Goal: Find specific page/section: Find specific page/section

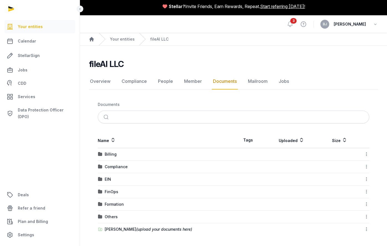
scroll to position [3, 0]
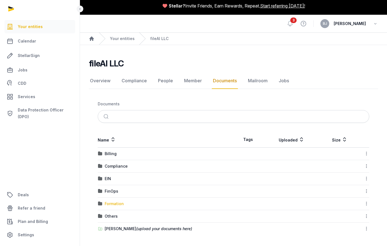
click at [114, 203] on div "Formation" at bounding box center [114, 204] width 19 height 6
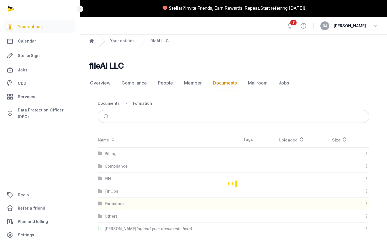
scroll to position [0, 0]
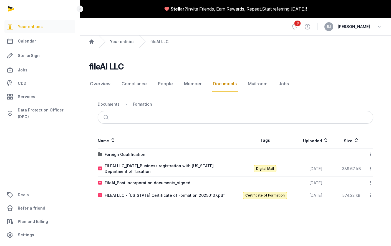
click at [117, 44] on link "Your entities" at bounding box center [122, 42] width 25 height 6
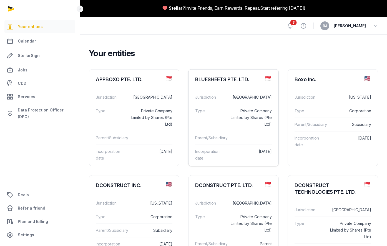
scroll to position [1, 0]
click at [250, 126] on dd "Private Company Limited by Shares (Pte Ltd)" at bounding box center [250, 117] width 43 height 20
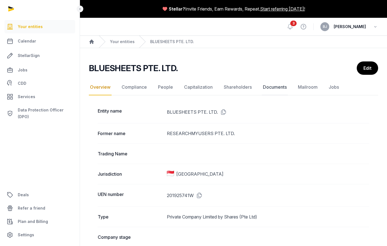
click at [263, 90] on link "Documents" at bounding box center [275, 87] width 26 height 16
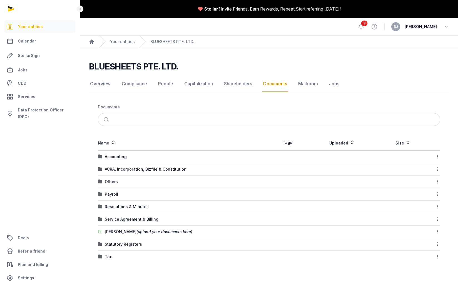
drag, startPoint x: 186, startPoint y: 64, endPoint x: 238, endPoint y: 67, distance: 52.6
click at [238, 67] on div "BLUESHEETS PTE. LTD." at bounding box center [266, 66] width 355 height 10
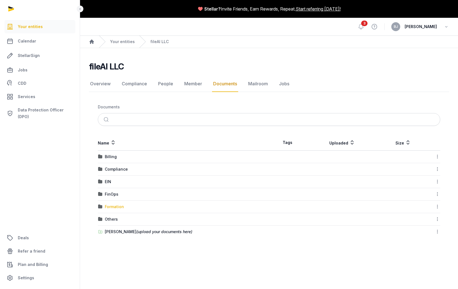
click at [117, 209] on div "Formation" at bounding box center [114, 207] width 19 height 6
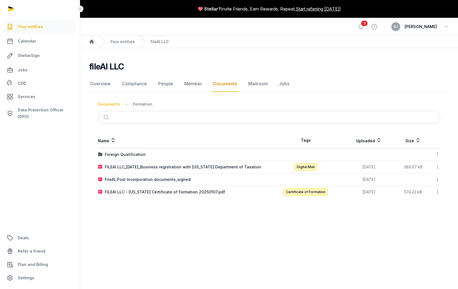
click at [116, 102] on div "Documents" at bounding box center [109, 104] width 22 height 6
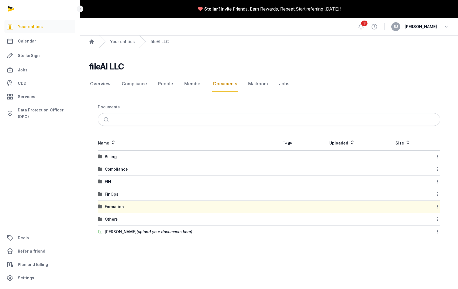
click at [110, 221] on div "Others" at bounding box center [111, 219] width 13 height 6
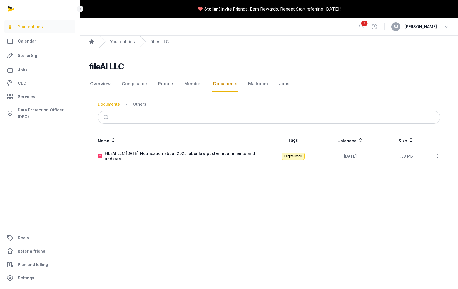
click at [113, 105] on div "Documents" at bounding box center [109, 104] width 22 height 6
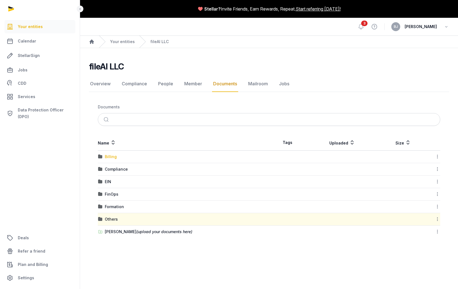
click at [108, 157] on div "Billing" at bounding box center [111, 157] width 12 height 6
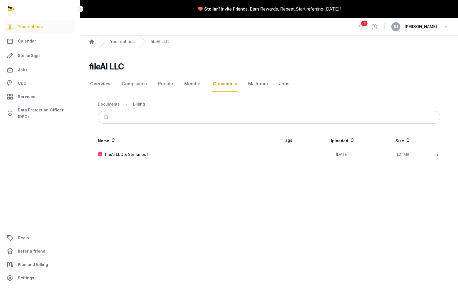
click at [82, 144] on div "fileAI LLC Documents Overview Compliance People Member Documents Mailroom Jobs …" at bounding box center [269, 110] width 378 height 99
click at [115, 105] on div "Documents" at bounding box center [109, 104] width 22 height 6
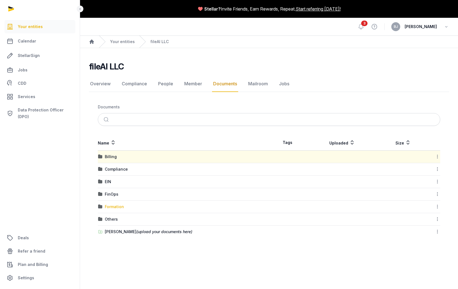
click at [119, 209] on div "Formation" at bounding box center [114, 207] width 19 height 6
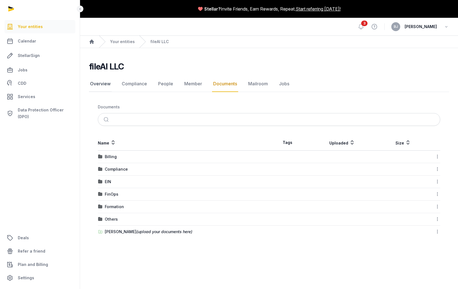
click at [91, 83] on link "Overview" at bounding box center [100, 84] width 23 height 16
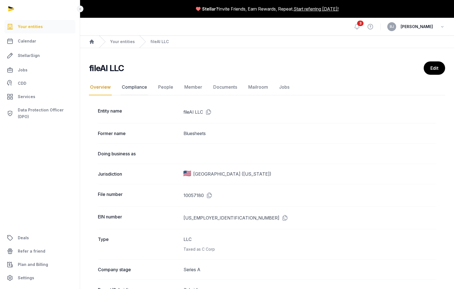
click at [134, 82] on link "Compliance" at bounding box center [134, 87] width 27 height 16
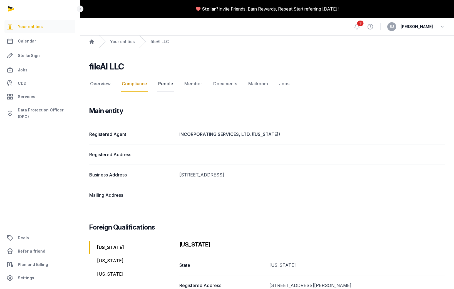
click at [158, 80] on link "People" at bounding box center [165, 84] width 17 height 16
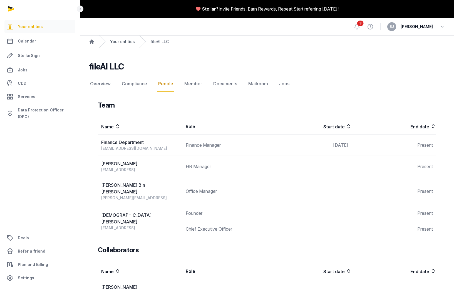
click at [124, 41] on link "Your entities" at bounding box center [122, 42] width 25 height 6
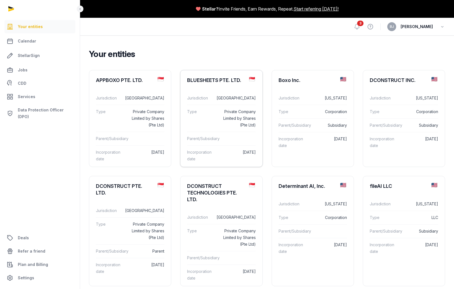
click at [222, 89] on dl "Jurisdiction Singapore Type Private Company Limited by Shares (Pte Ltd) Parent/…" at bounding box center [221, 128] width 82 height 83
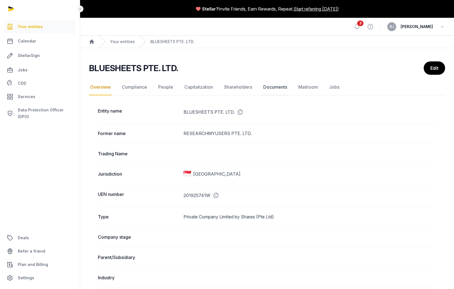
click at [266, 84] on link "Documents" at bounding box center [275, 87] width 26 height 16
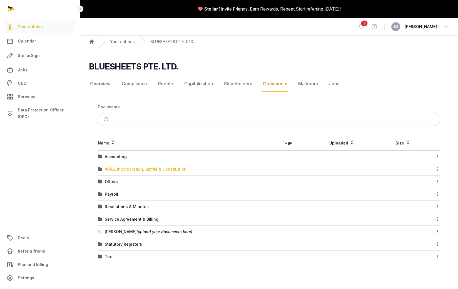
click at [140, 168] on div "ACRA, Incorporation, Bizfile & Constitution" at bounding box center [146, 169] width 82 height 6
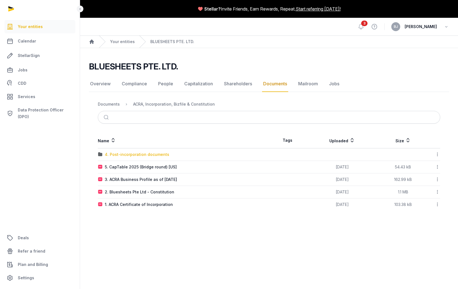
click at [129, 156] on div "4. Post-incorporation documents" at bounding box center [137, 155] width 64 height 6
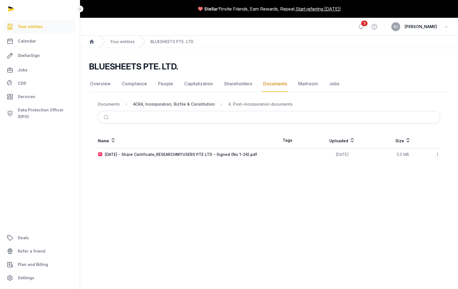
click at [179, 106] on div "ACRA, Incorporation, Bizfile & Constitution" at bounding box center [174, 104] width 82 height 6
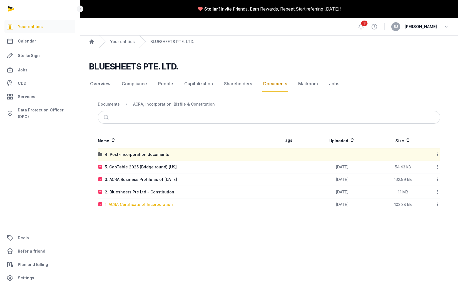
click at [126, 204] on div "1. ACRA Certificate of Incorporation" at bounding box center [139, 205] width 68 height 6
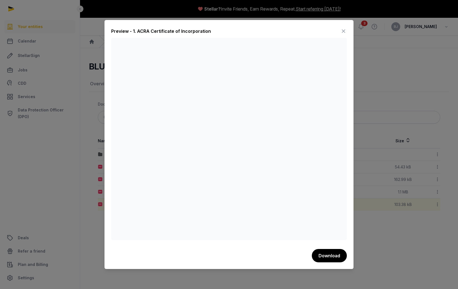
click at [343, 28] on icon at bounding box center [343, 31] width 7 height 9
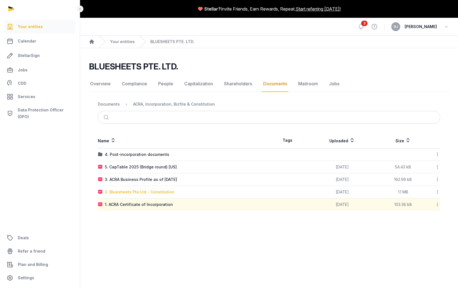
click at [155, 194] on div "2. Bluesheets Pte Ltd - Constitution" at bounding box center [139, 192] width 69 height 6
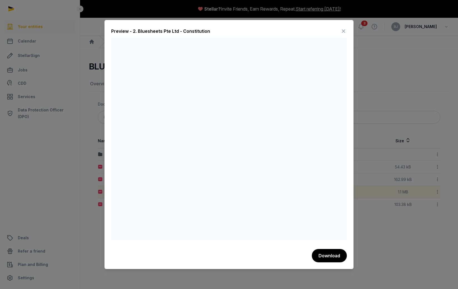
click at [12, 145] on div at bounding box center [229, 144] width 458 height 289
click at [82, 163] on div at bounding box center [229, 144] width 458 height 289
click at [343, 34] on icon at bounding box center [343, 31] width 7 height 9
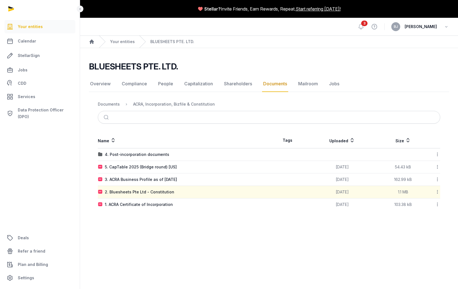
click at [156, 200] on td "1. ACRA Certificate of Incorporation" at bounding box center [183, 204] width 171 height 12
click at [158, 204] on div "1. ACRA Certificate of Incorporation" at bounding box center [139, 205] width 68 height 6
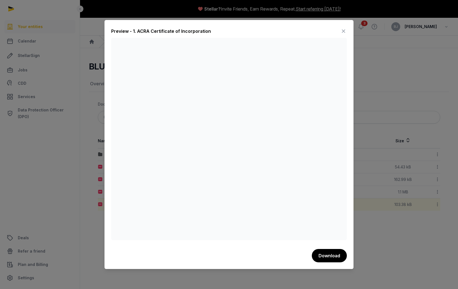
click at [345, 28] on icon at bounding box center [343, 31] width 7 height 9
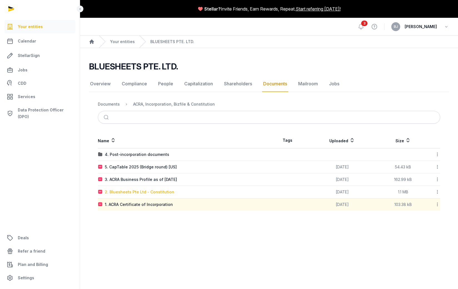
click at [156, 192] on div "2. Bluesheets Pte Ltd - Constitution" at bounding box center [139, 192] width 69 height 6
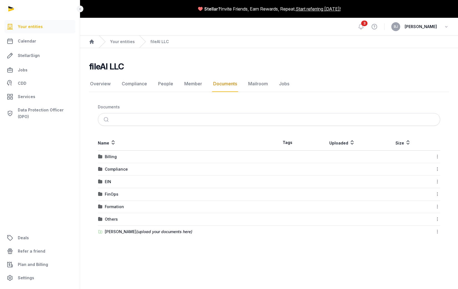
click at [116, 231] on div "Shared Folder (upload your documents here)" at bounding box center [148, 232] width 87 height 6
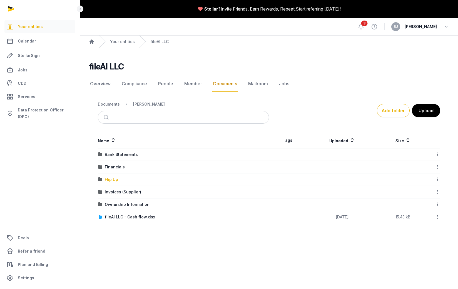
click at [116, 179] on div "Flip Up" at bounding box center [111, 180] width 13 height 6
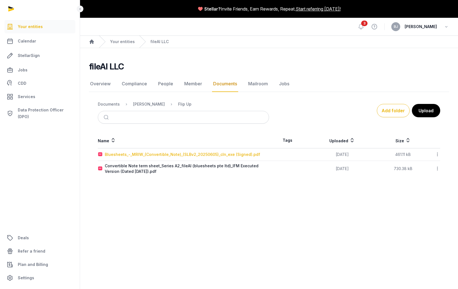
click at [145, 154] on div "Bluesheets_-_MRIW_(Convertible_Note)_(SLBv2_20250605)_cln_exe (Signed).pdf" at bounding box center [182, 155] width 155 height 6
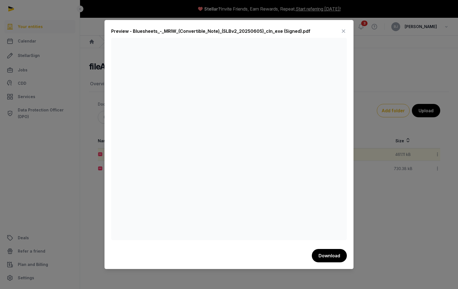
click at [343, 29] on icon at bounding box center [343, 31] width 7 height 9
